Goal: Check status: Check status

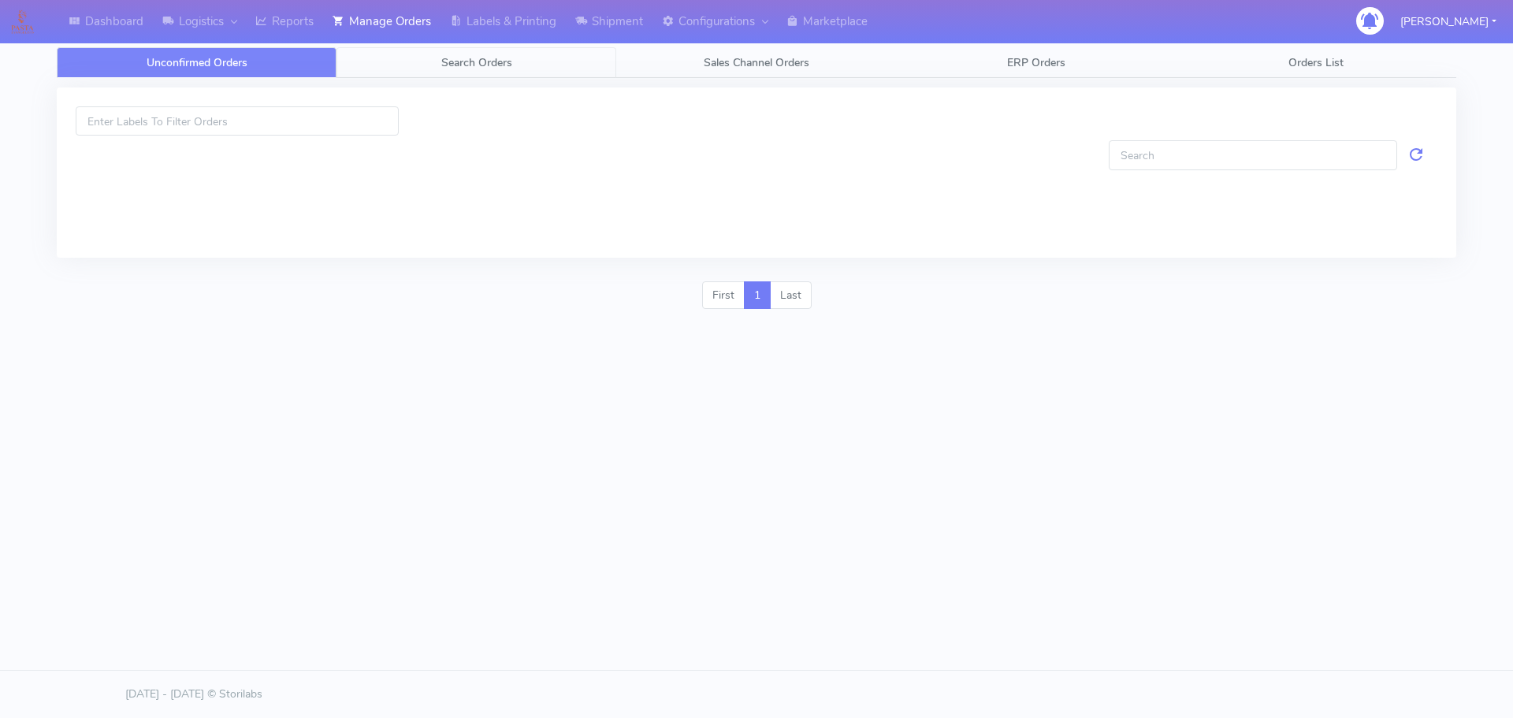
drag, startPoint x: 0, startPoint y: 0, endPoint x: 535, endPoint y: 59, distance: 538.5
click at [535, 59] on link "Search Orders" at bounding box center [477, 62] width 280 height 31
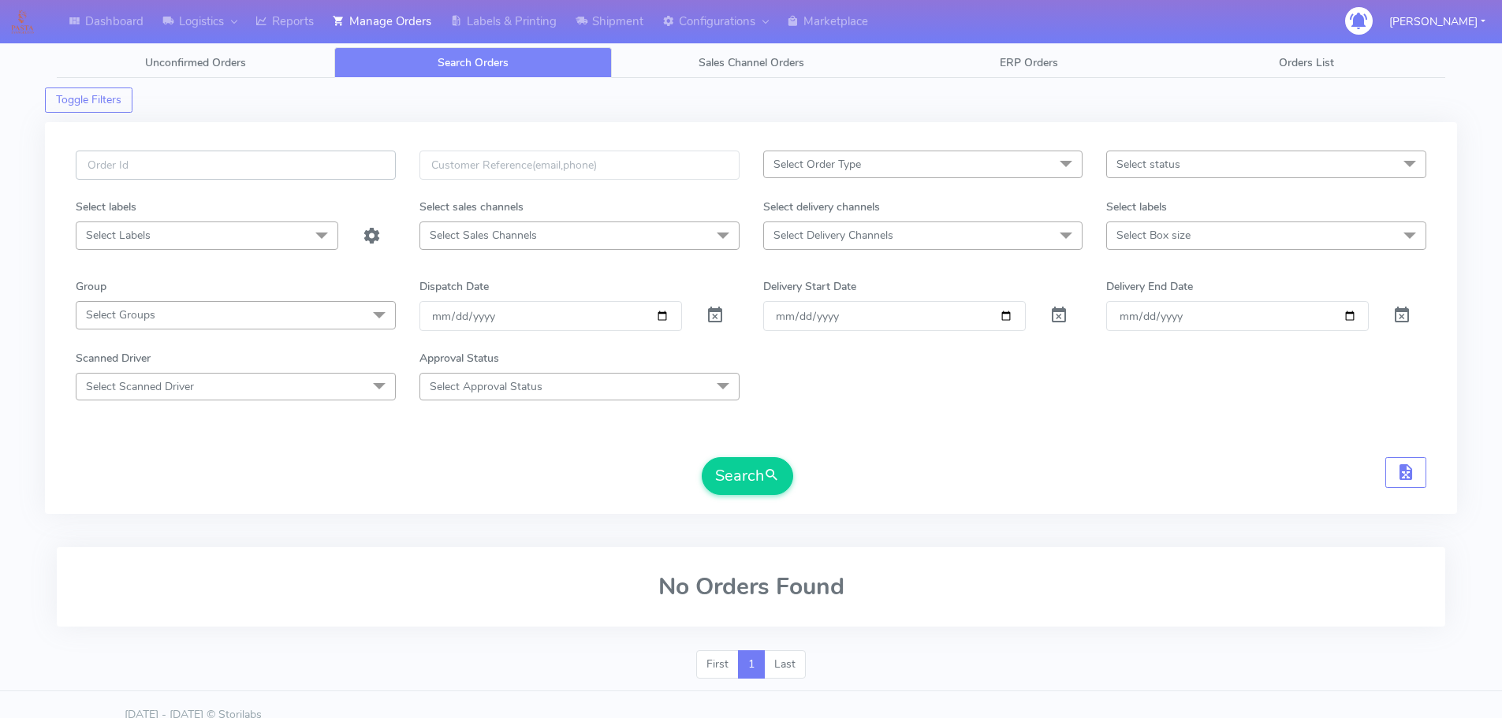
click at [361, 167] on input "text" at bounding box center [236, 165] width 320 height 29
paste input "1628211"
type input "1628211"
click at [715, 311] on span at bounding box center [714, 318] width 19 height 15
click at [756, 474] on button "Search" at bounding box center [747, 476] width 91 height 38
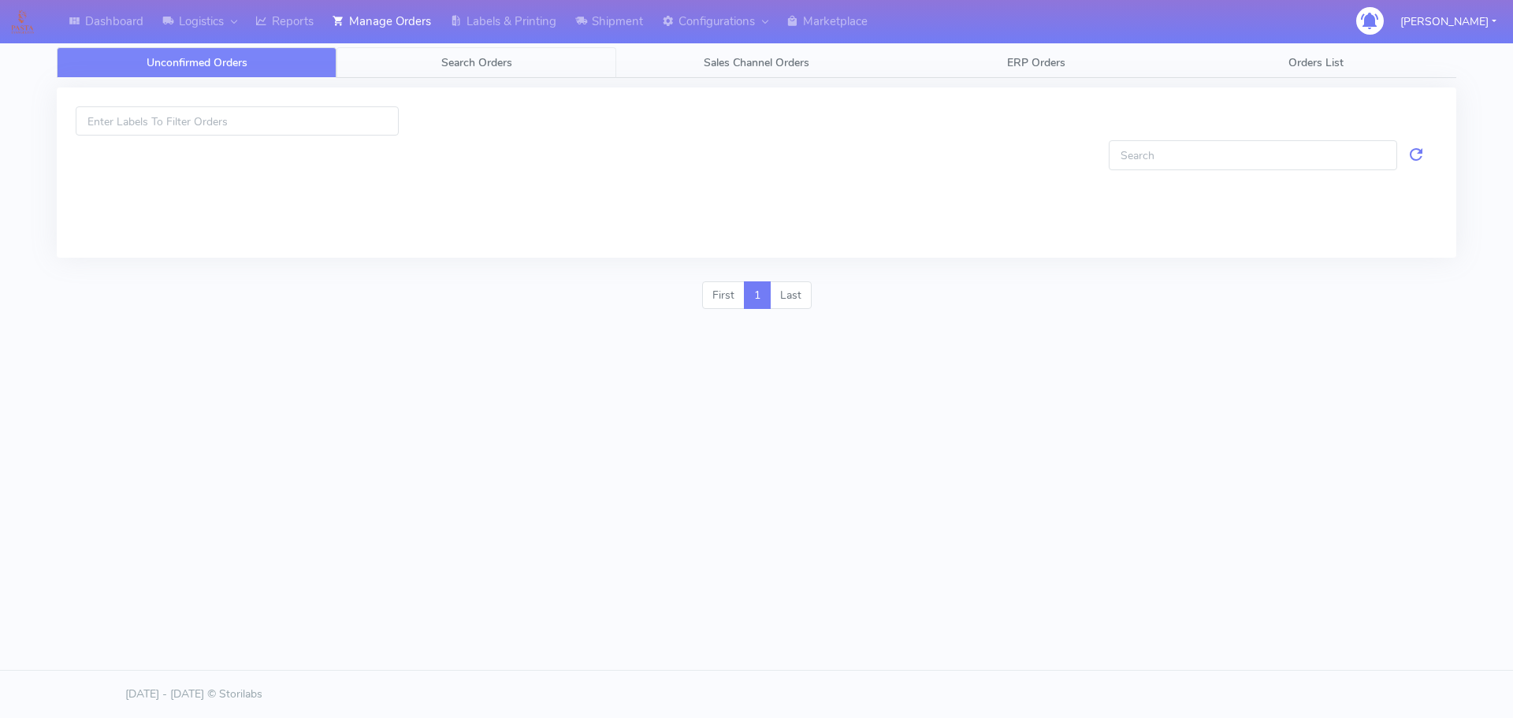
click at [519, 69] on link "Search Orders" at bounding box center [477, 62] width 280 height 31
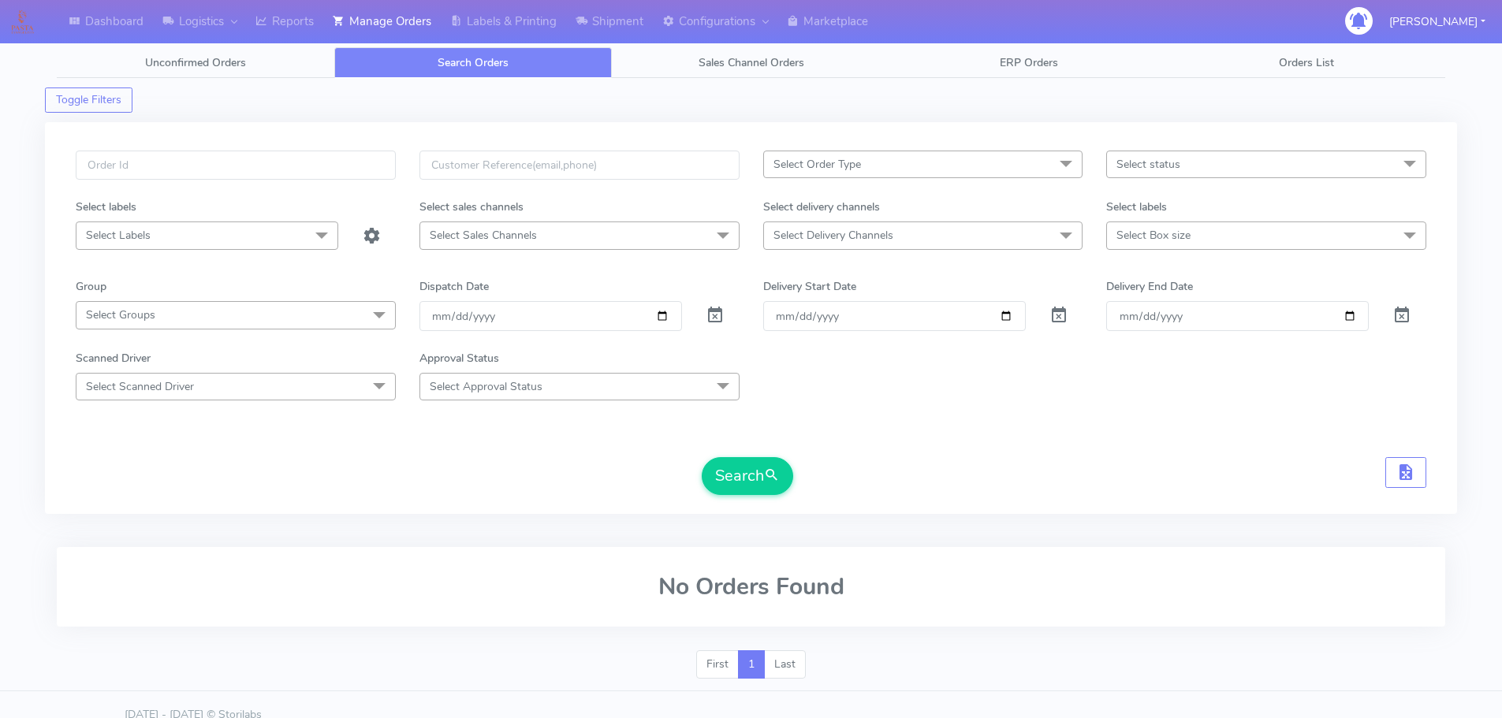
click at [377, 160] on div "Select Order Type Select All MEALS ATAVI One Off Pasta Club Gift Kit Event Unkn…" at bounding box center [751, 318] width 1412 height 392
click at [376, 162] on input "text" at bounding box center [236, 165] width 320 height 29
paste input "1614684"
type input "1614684"
click at [712, 315] on span at bounding box center [714, 318] width 19 height 15
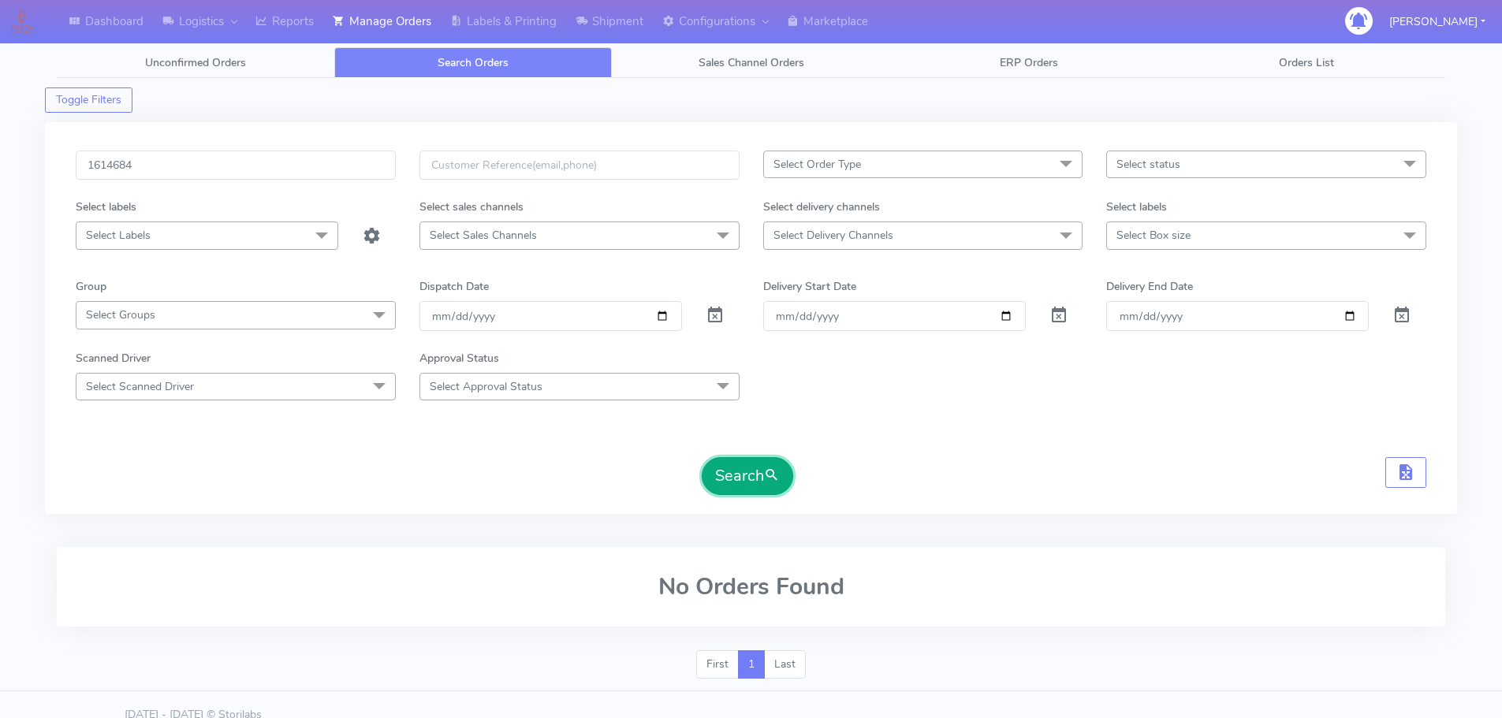
click at [734, 463] on button "Search" at bounding box center [747, 476] width 91 height 38
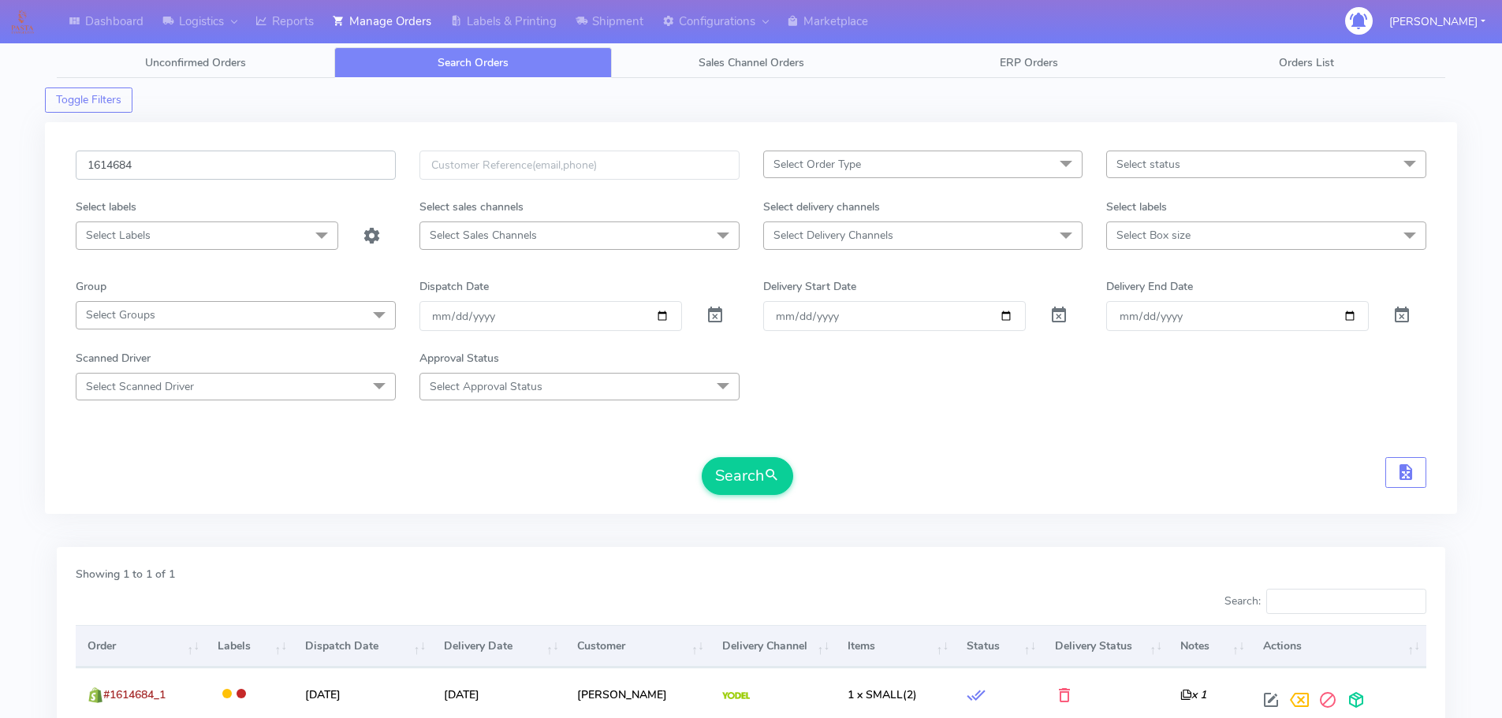
click at [275, 154] on input "1614684" at bounding box center [236, 165] width 320 height 29
paste input "1628934A"
paste input "text"
type input "1628934A"
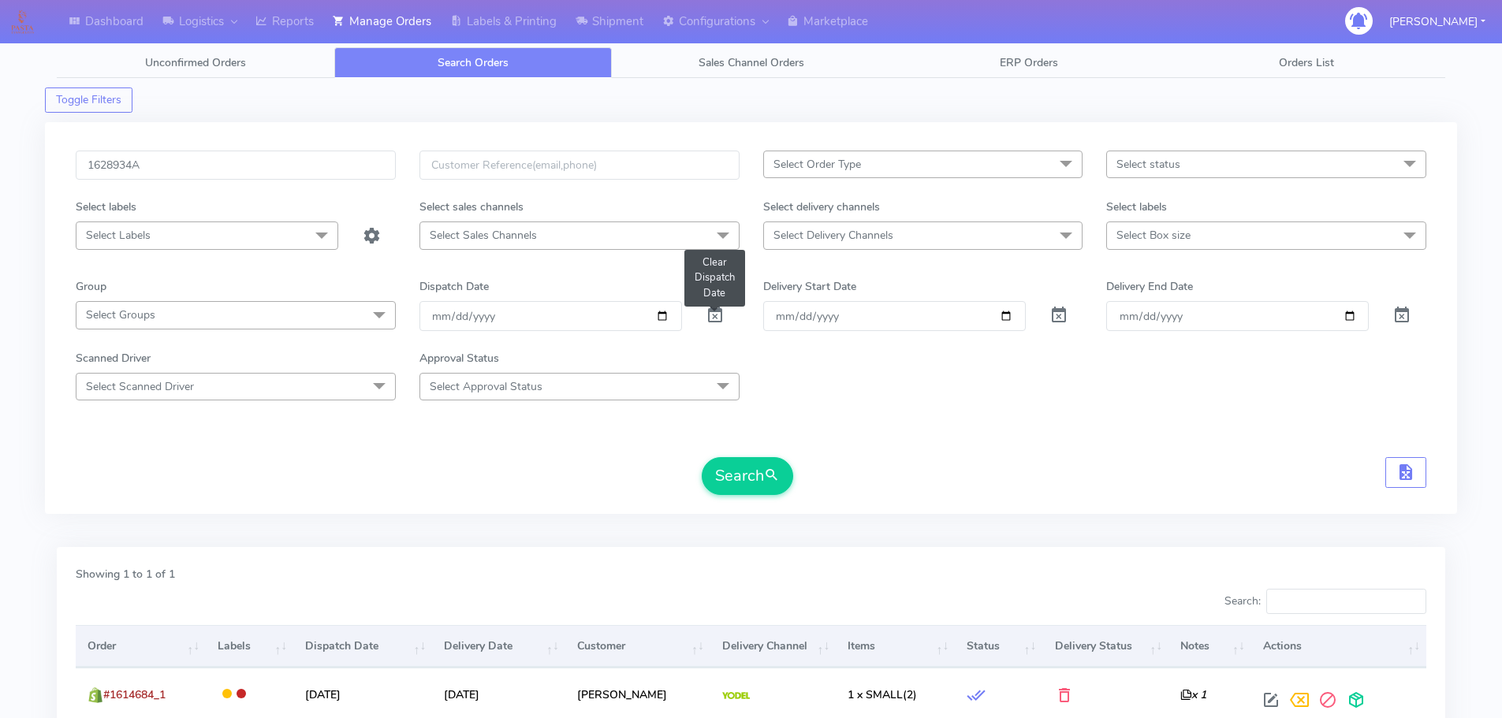
click at [716, 311] on span at bounding box center [714, 318] width 19 height 15
click at [720, 482] on button "Search" at bounding box center [747, 476] width 91 height 38
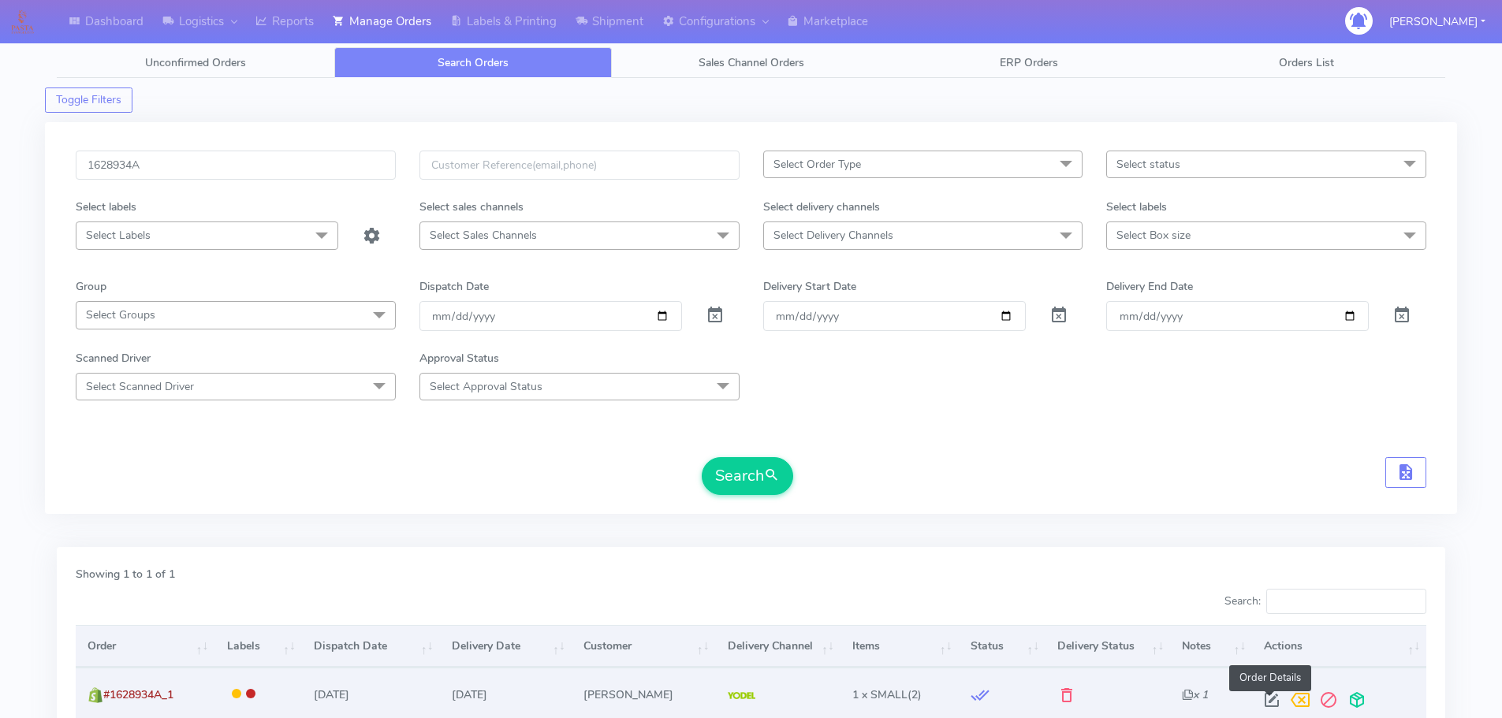
click at [1268, 696] on span at bounding box center [1271, 703] width 28 height 15
select select "5"
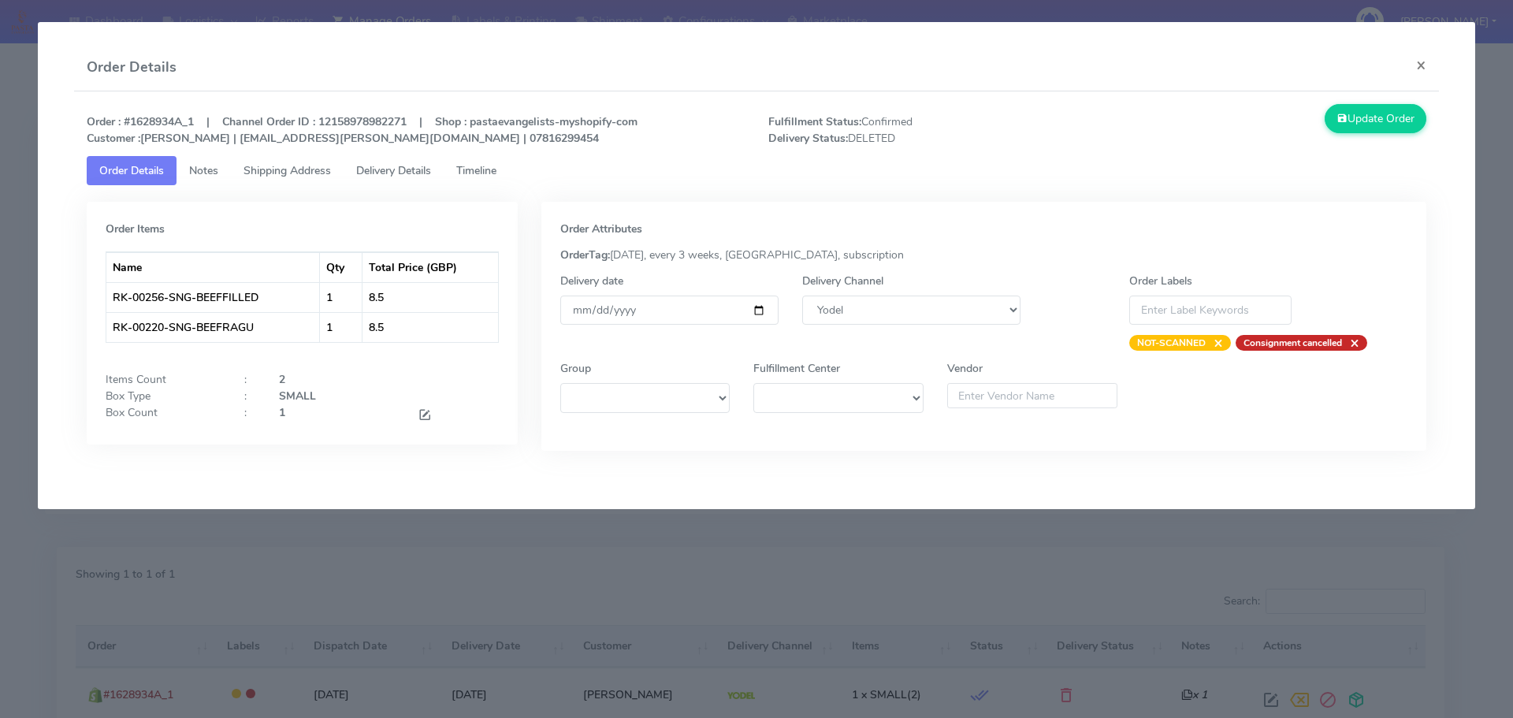
click at [521, 176] on ul "Order Details Notes Shipping Address Delivery Details Timeline" at bounding box center [757, 170] width 1341 height 29
click at [497, 173] on span "Timeline" at bounding box center [476, 170] width 40 height 15
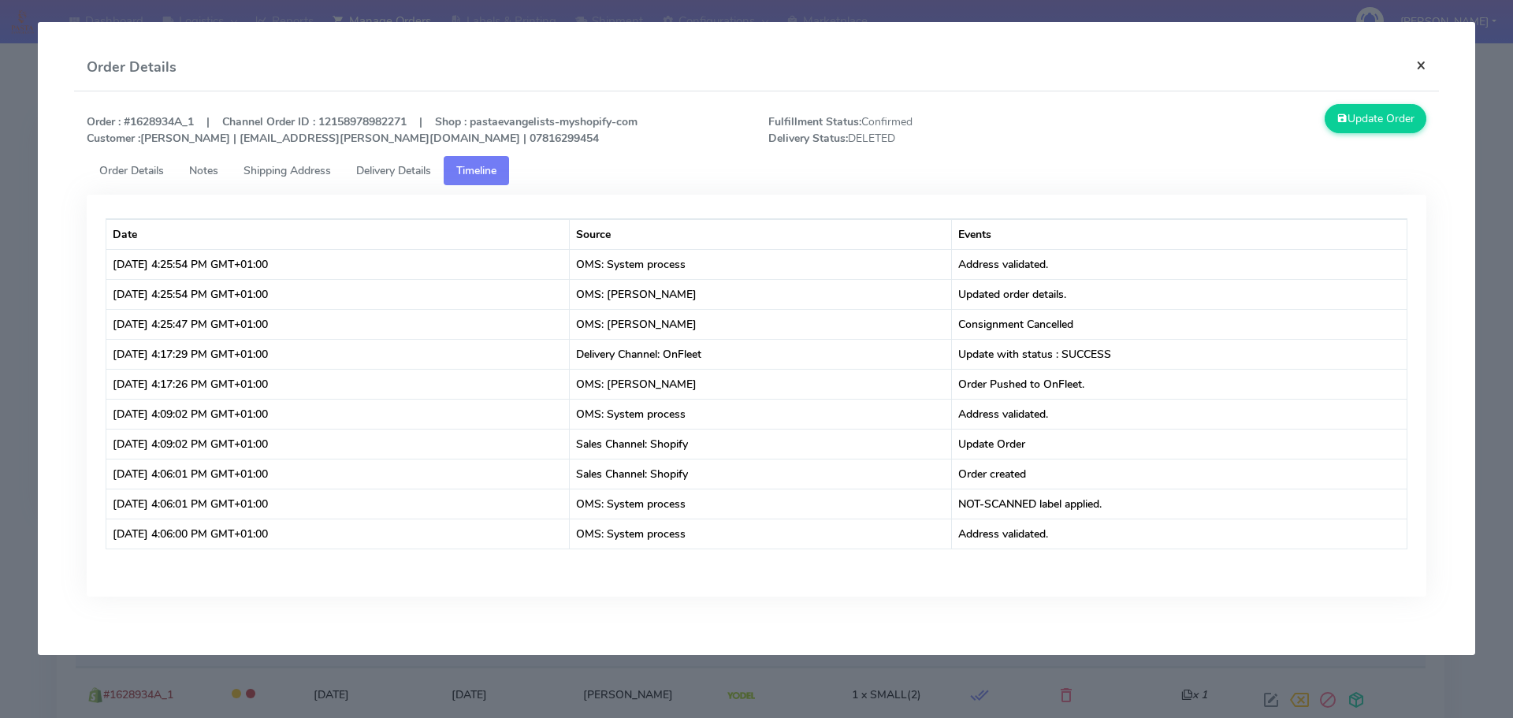
click at [1424, 61] on button "×" at bounding box center [1421, 65] width 35 height 42
